Goal: Task Accomplishment & Management: Complete application form

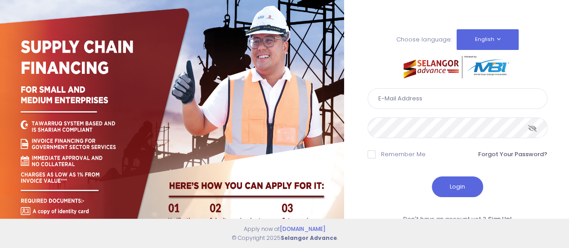
click at [419, 102] on input "text" at bounding box center [458, 98] width 180 height 21
type input "[EMAIL_ADDRESS][DOMAIN_NAME]"
click at [469, 187] on button "Login" at bounding box center [457, 186] width 51 height 21
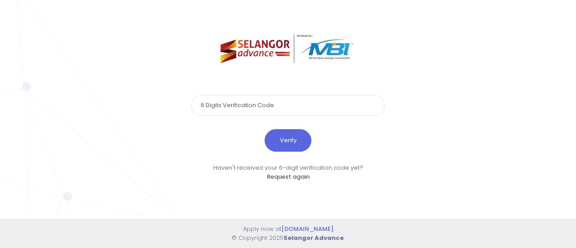
click at [212, 109] on input "text" at bounding box center [287, 105] width 193 height 21
type input "432615"
click at [289, 139] on button "Verify" at bounding box center [288, 140] width 47 height 22
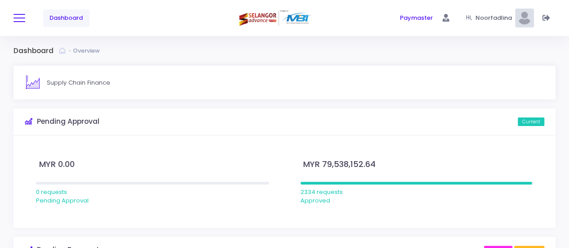
click at [22, 18] on span at bounding box center [19, 18] width 12 height 1
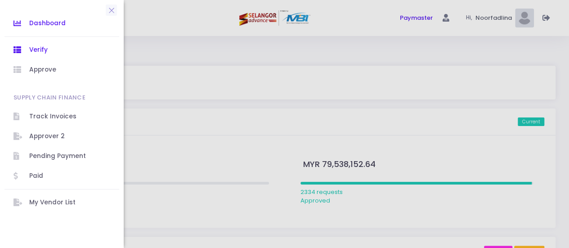
click at [44, 48] on span "Verify" at bounding box center [69, 50] width 81 height 12
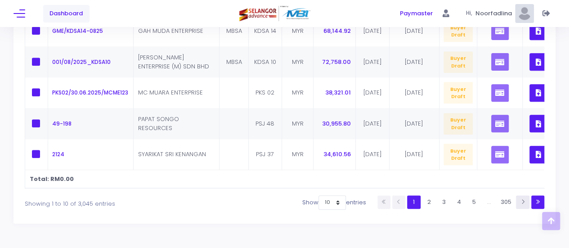
scroll to position [396, 0]
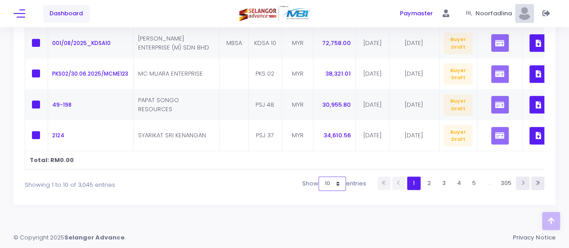
click at [335, 181] on select "10 25 50 100" at bounding box center [332, 183] width 27 height 14
select select "100"
click at [322, 191] on select "10 25 50 100" at bounding box center [332, 183] width 27 height 14
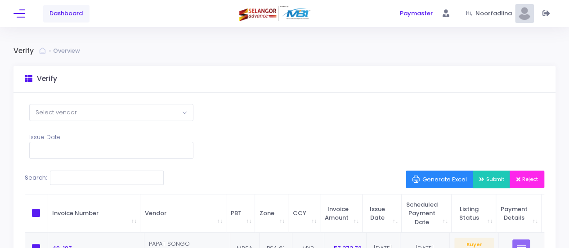
scroll to position [90, 0]
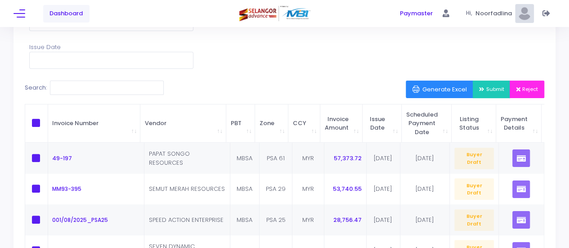
click at [38, 123] on span at bounding box center [36, 123] width 8 height 8
click at [45, 123] on input "checkbox" at bounding box center [48, 122] width 6 height 6
checkbox input "true"
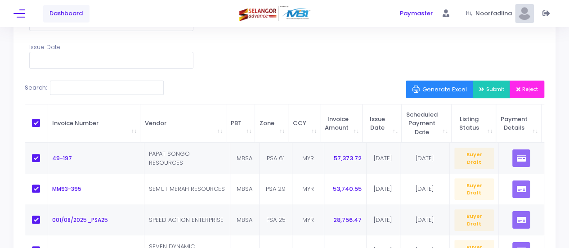
checkbox input "true"
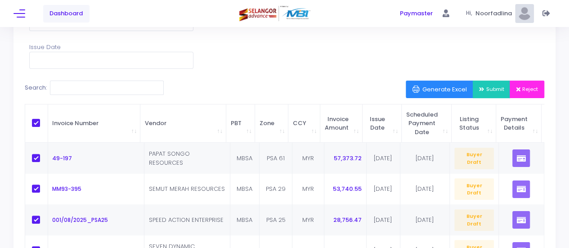
checkbox input "true"
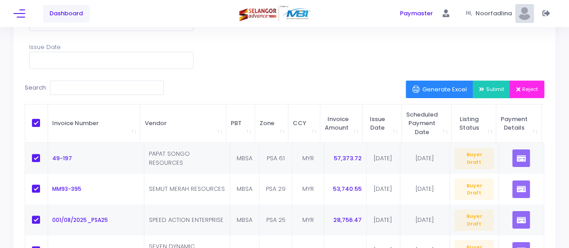
checkbox input "true"
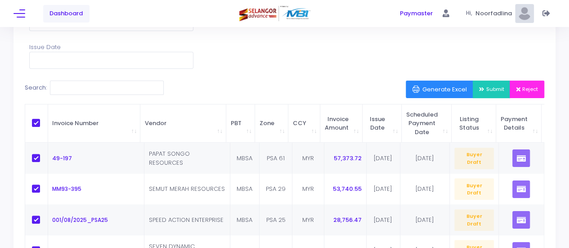
checkbox input "true"
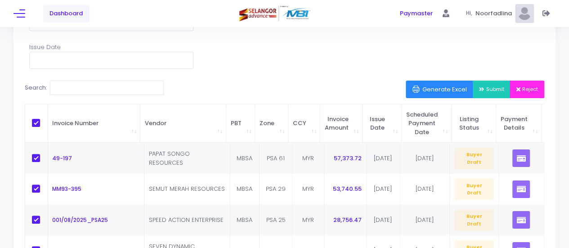
checkbox input "true"
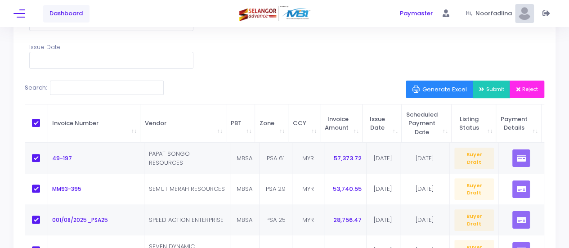
checkbox input "true"
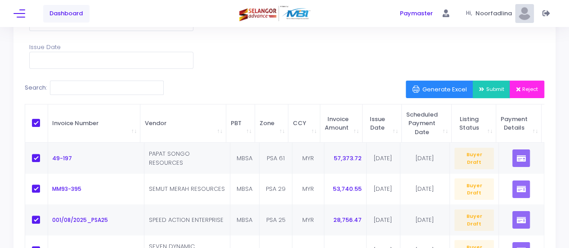
checkbox input "true"
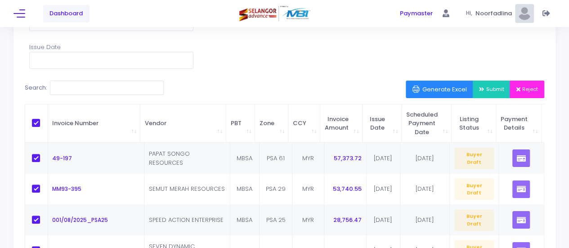
checkbox input "true"
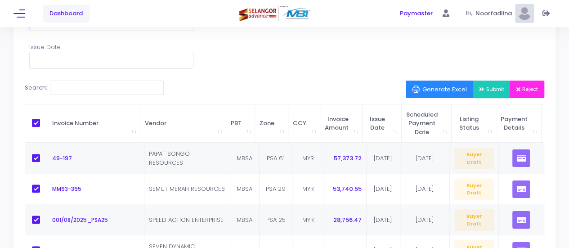
checkbox input "true"
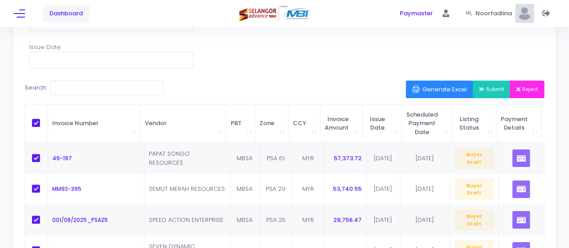
checkbox input "true"
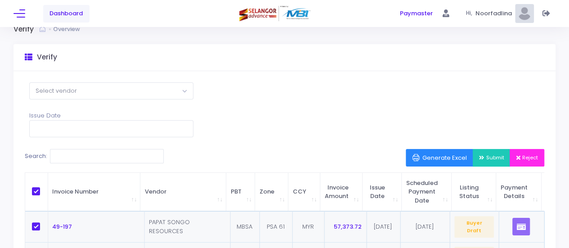
scroll to position [0, 0]
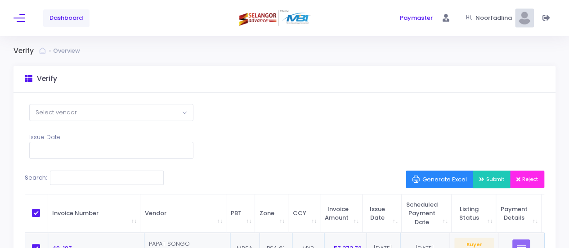
click at [483, 179] on span "Submit" at bounding box center [491, 178] width 25 height 7
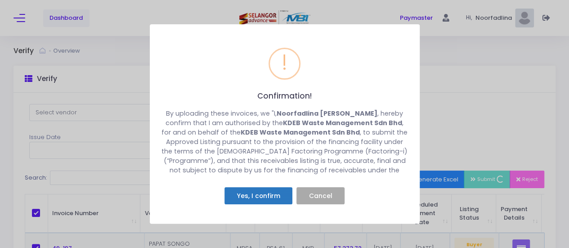
click at [259, 199] on button "Yes, I confirm" at bounding box center [258, 195] width 68 height 17
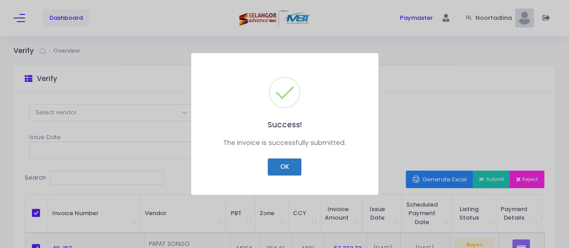
click at [276, 166] on button "OK" at bounding box center [285, 166] width 34 height 17
